Goal: Check status: Check status

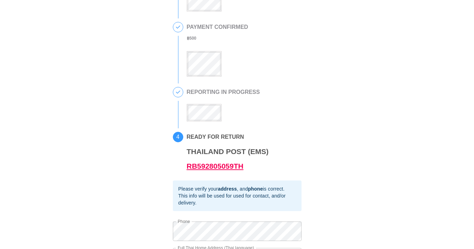
scroll to position [109, 0]
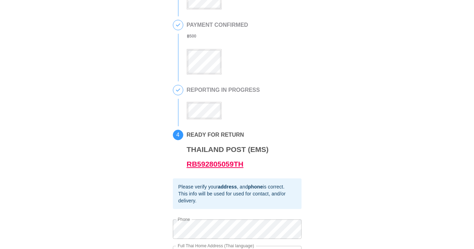
click at [194, 166] on link "RB592805059TH" at bounding box center [215, 164] width 57 height 8
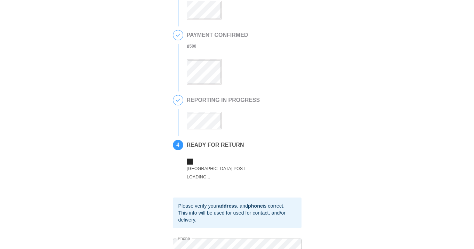
scroll to position [130, 0]
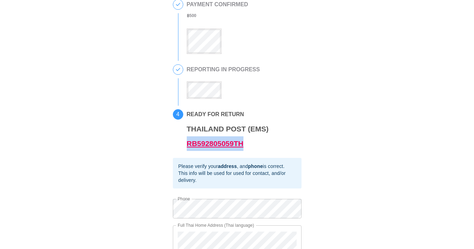
drag, startPoint x: 255, startPoint y: 145, endPoint x: 188, endPoint y: 144, distance: 67.1
click at [188, 145] on h3 "Thailand Post (EMS) RB592805059TH" at bounding box center [228, 136] width 82 height 29
copy link "RB592805059TH"
